Goal: Information Seeking & Learning: Learn about a topic

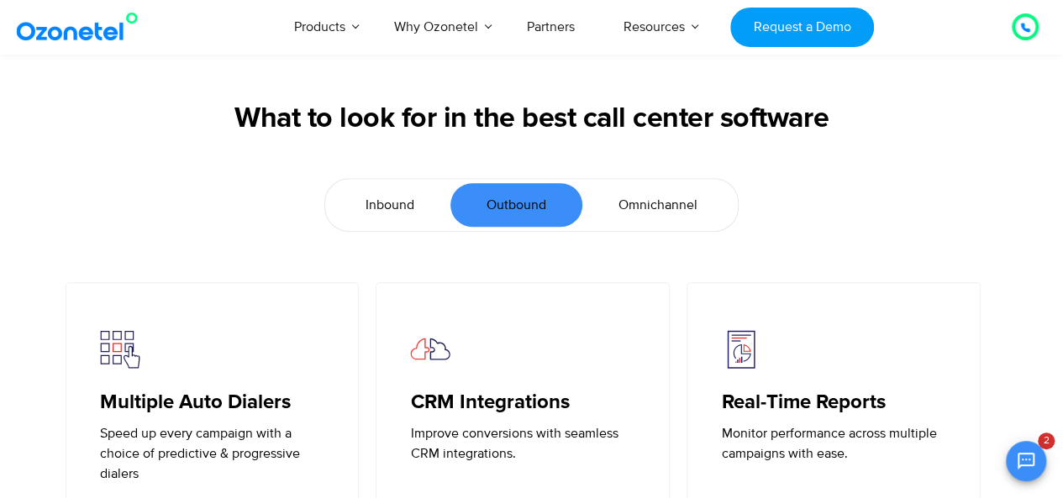
scroll to position [3602, 0]
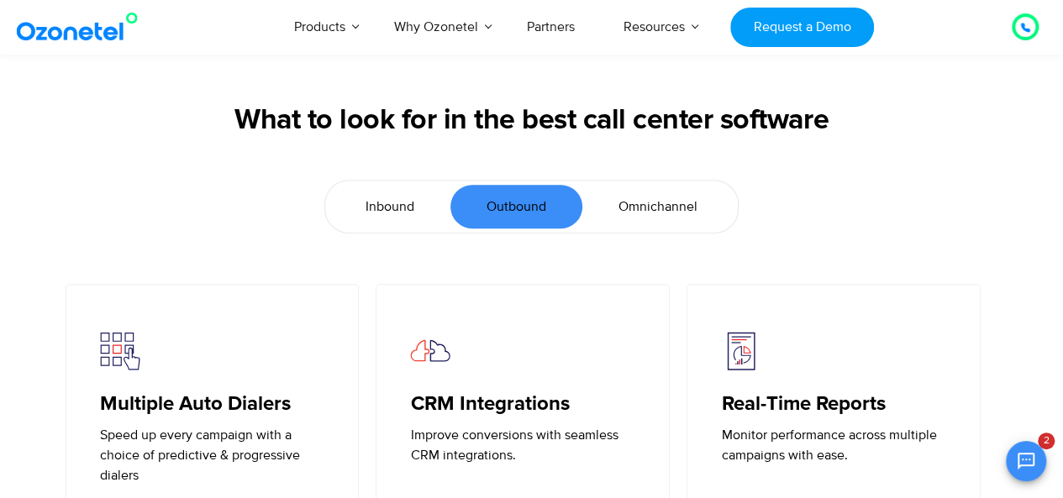
click at [388, 197] on span "Inbound" at bounding box center [389, 207] width 49 height 20
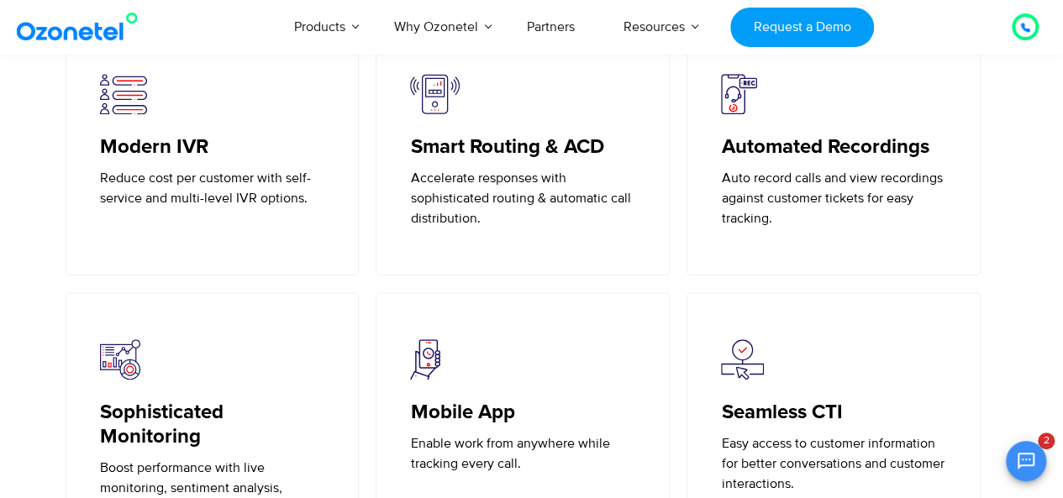
scroll to position [3860, 0]
drag, startPoint x: 103, startPoint y: 149, endPoint x: 227, endPoint y: 150, distance: 124.4
click at [227, 150] on h5 "Modern IVR" at bounding box center [212, 146] width 225 height 24
copy h5 "Modern IVR"
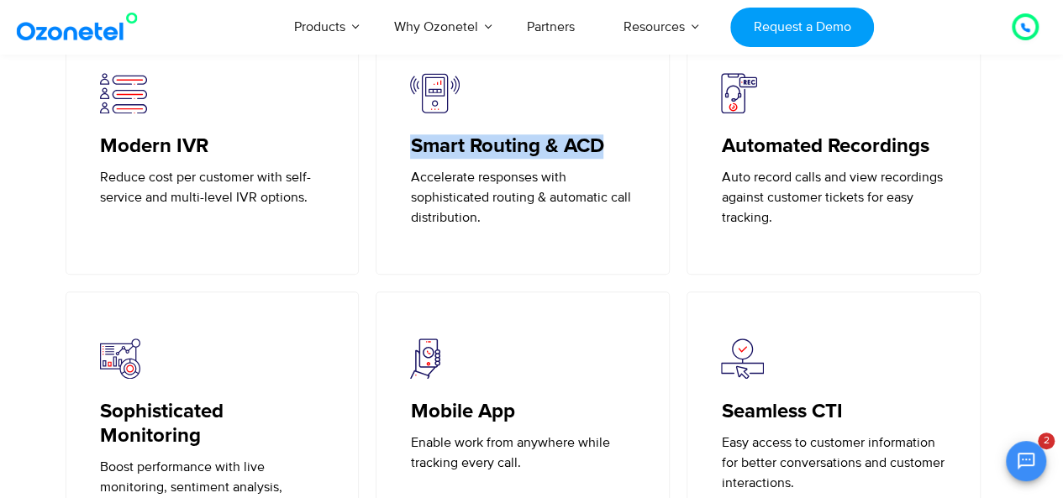
drag, startPoint x: 408, startPoint y: 145, endPoint x: 615, endPoint y: 145, distance: 206.7
click at [615, 145] on div "Smart Routing & ACD Accelerate responses with sophisticated routing & automatic…" at bounding box center [523, 150] width 294 height 249
copy h5 "Smart Routing & ACD"
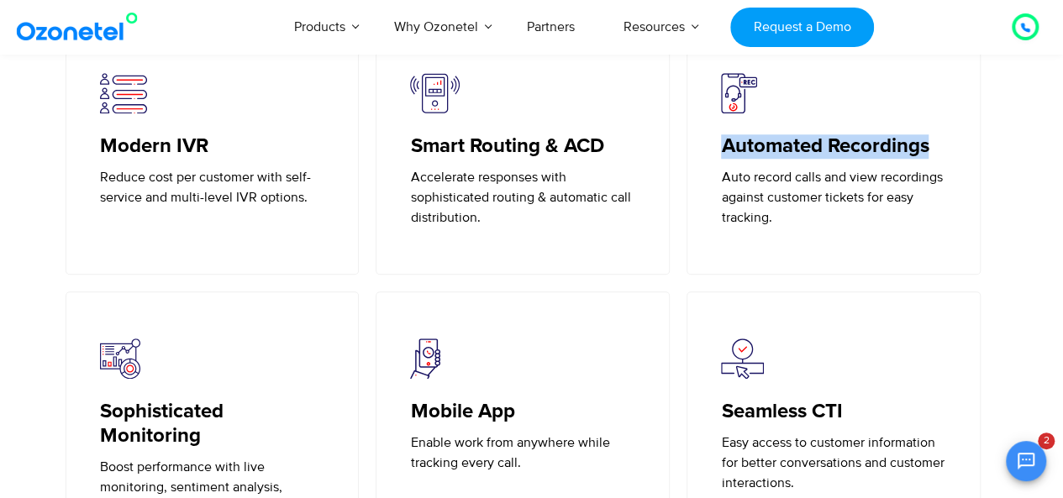
drag, startPoint x: 937, startPoint y: 143, endPoint x: 718, endPoint y: 143, distance: 218.4
click at [718, 143] on div "Automated Recordings Auto record calls and view recordings against customer tic…" at bounding box center [833, 150] width 294 height 249
copy h5 "Automated Recordings"
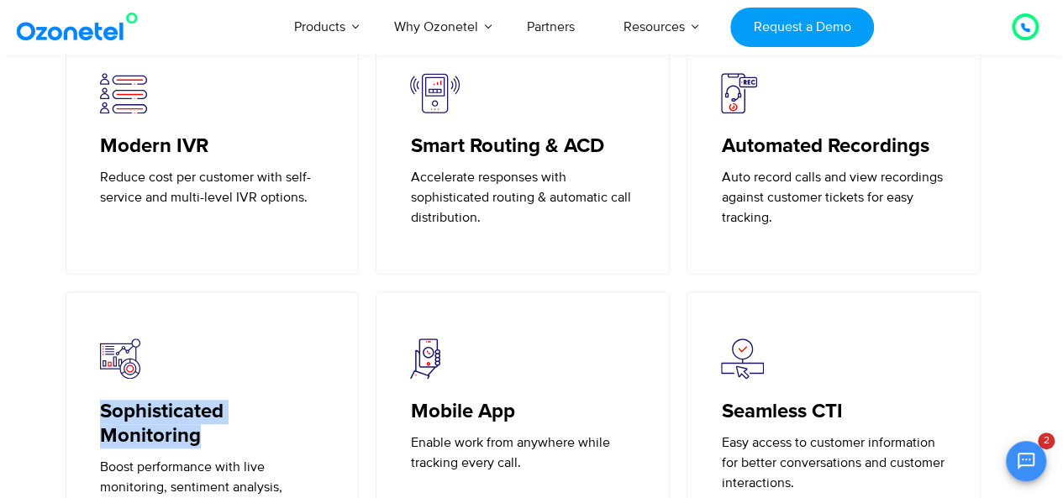
drag, startPoint x: 207, startPoint y: 444, endPoint x: 100, endPoint y: 409, distance: 112.1
click at [100, 409] on h5 "Sophisticated Monitoring" at bounding box center [212, 424] width 225 height 49
copy h5 "Sophisticated Monitoring"
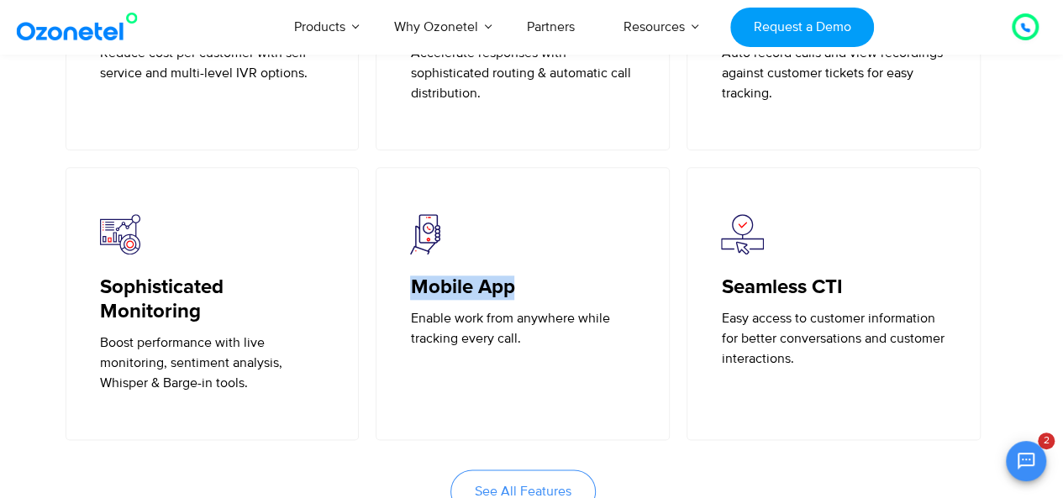
drag, startPoint x: 529, startPoint y: 287, endPoint x: 406, endPoint y: 280, distance: 123.7
click at [406, 280] on div "Mobile App Enable work from anywhere while tracking every call." at bounding box center [523, 303] width 294 height 273
copy h5 "Mobile App"
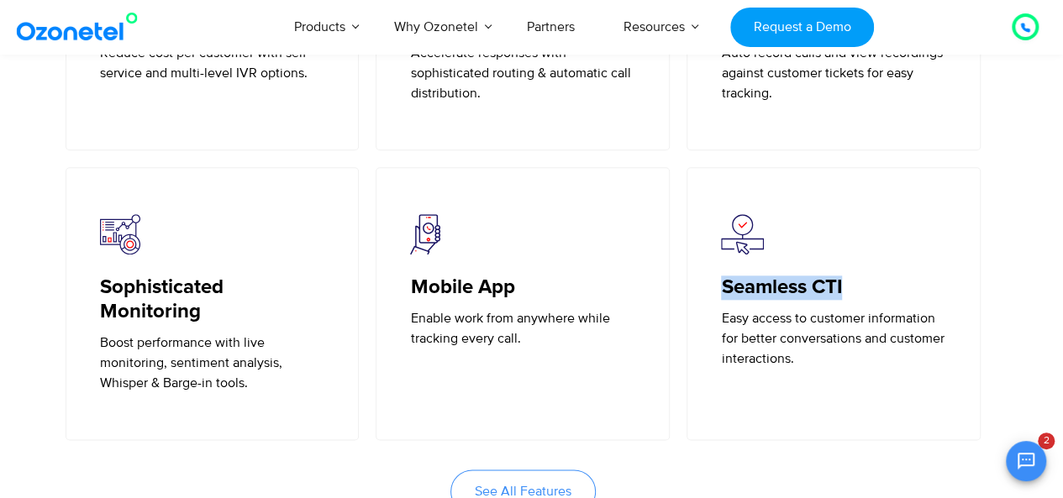
drag, startPoint x: 718, startPoint y: 287, endPoint x: 846, endPoint y: 284, distance: 127.8
click at [846, 284] on div "Seamless CTI Easy access to customer information for better conversations and c…" at bounding box center [833, 303] width 294 height 273
copy h5 "Seamless CTI"
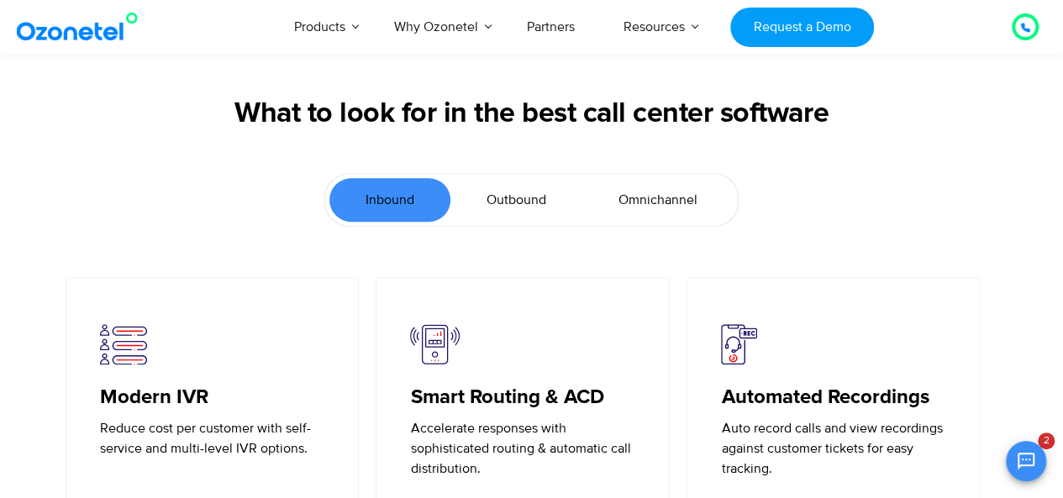
scroll to position [3608, 0]
click at [505, 205] on span "Outbound" at bounding box center [516, 201] width 60 height 20
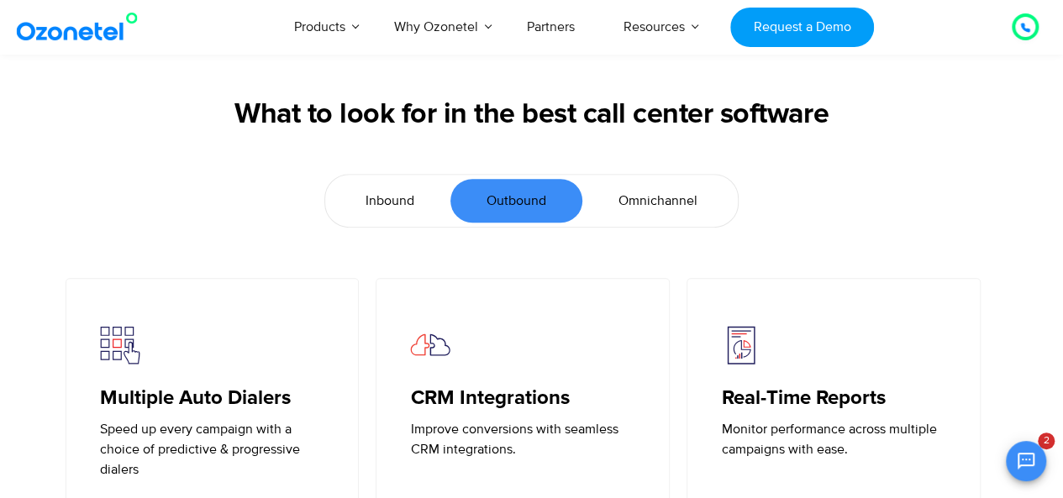
click at [380, 196] on span "Inbound" at bounding box center [389, 201] width 49 height 20
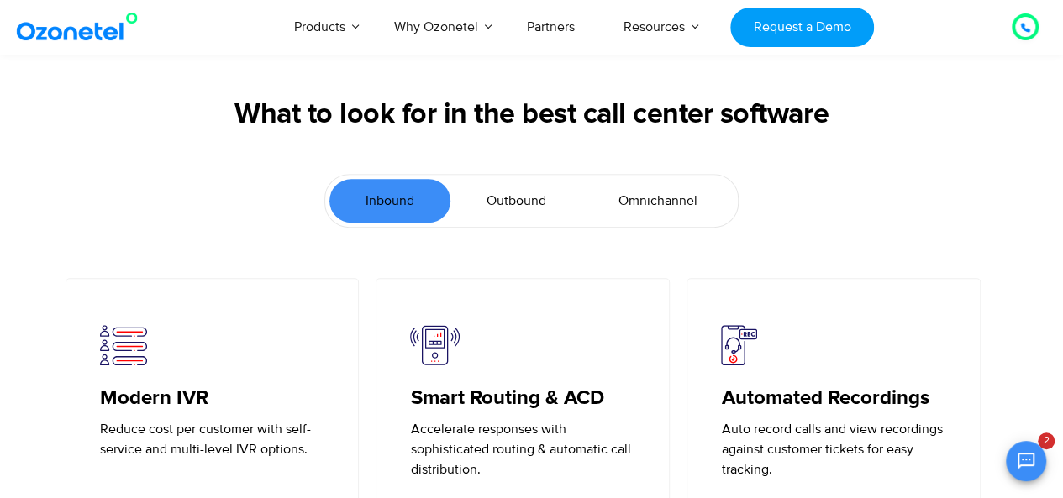
scroll to position [3677, 0]
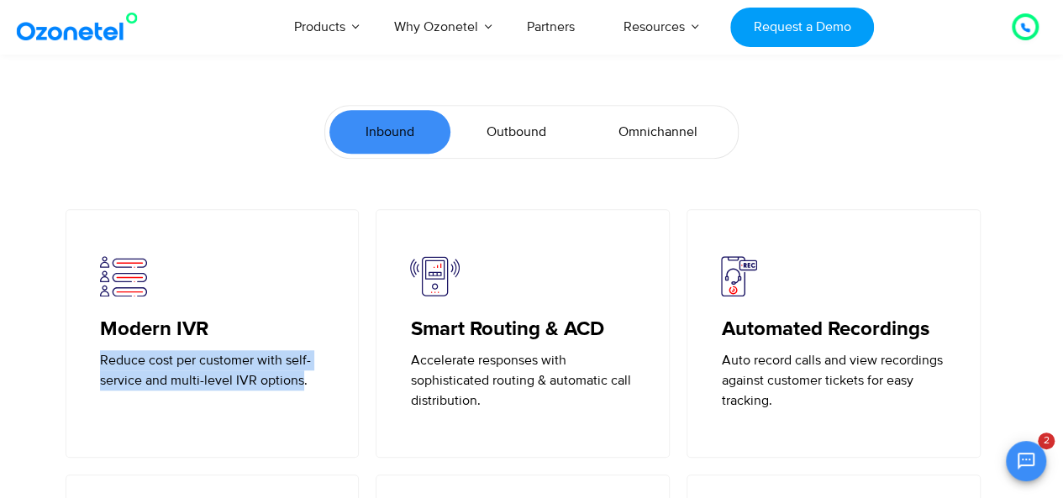
drag, startPoint x: 299, startPoint y: 382, endPoint x: 84, endPoint y: 364, distance: 215.9
click at [84, 364] on div "Modern IVR Reduce cost per customer with self-service and multi-level IVR optio…" at bounding box center [213, 333] width 294 height 249
copy p "Reduce cost per customer with self-service and multi-level IVR options"
click at [516, 132] on span "Outbound" at bounding box center [516, 132] width 60 height 20
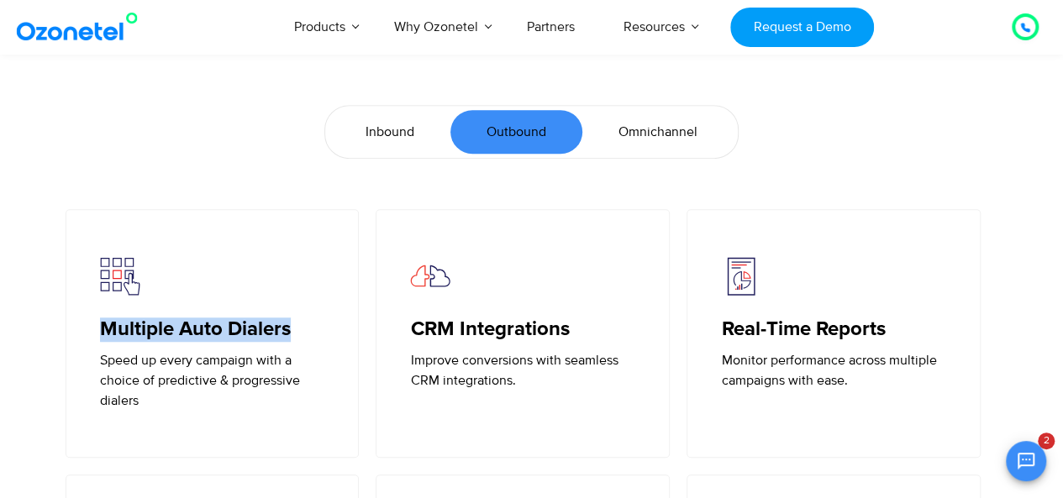
drag, startPoint x: 294, startPoint y: 327, endPoint x: 92, endPoint y: 327, distance: 201.6
click at [92, 327] on div "Multiple Auto Dialers Speed up every campaign with a choice of predictive & pro…" at bounding box center [213, 333] width 294 height 249
copy h5 "Multiple Auto Dialers"
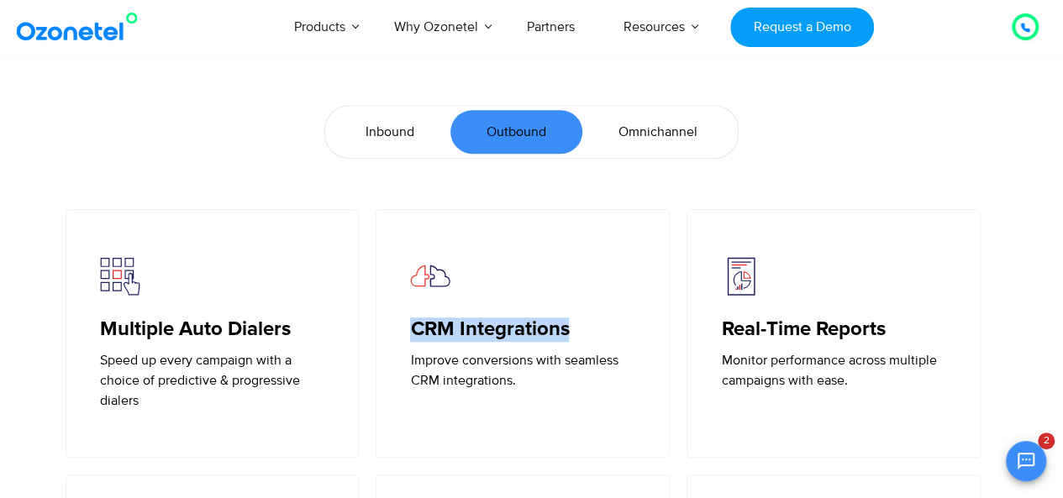
drag, startPoint x: 407, startPoint y: 333, endPoint x: 568, endPoint y: 326, distance: 161.5
click at [568, 326] on div "CRM Integrations Improve conversions with seamless CRM integrations." at bounding box center [523, 333] width 294 height 249
copy h5 "CRM Integrations"
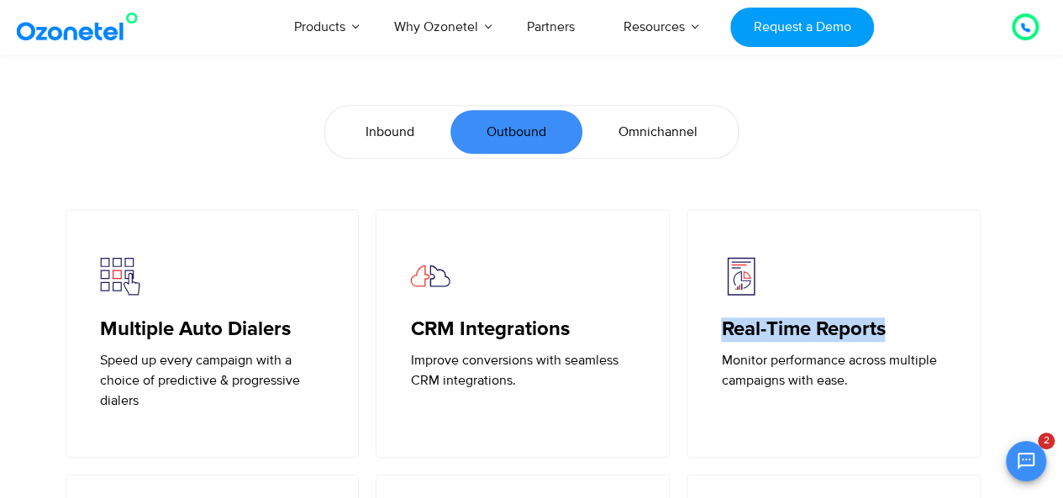
drag, startPoint x: 723, startPoint y: 325, endPoint x: 885, endPoint y: 328, distance: 162.2
click at [885, 328] on h5 "Real-Time Reports" at bounding box center [833, 330] width 225 height 24
copy h5 "Real-Time Reports"
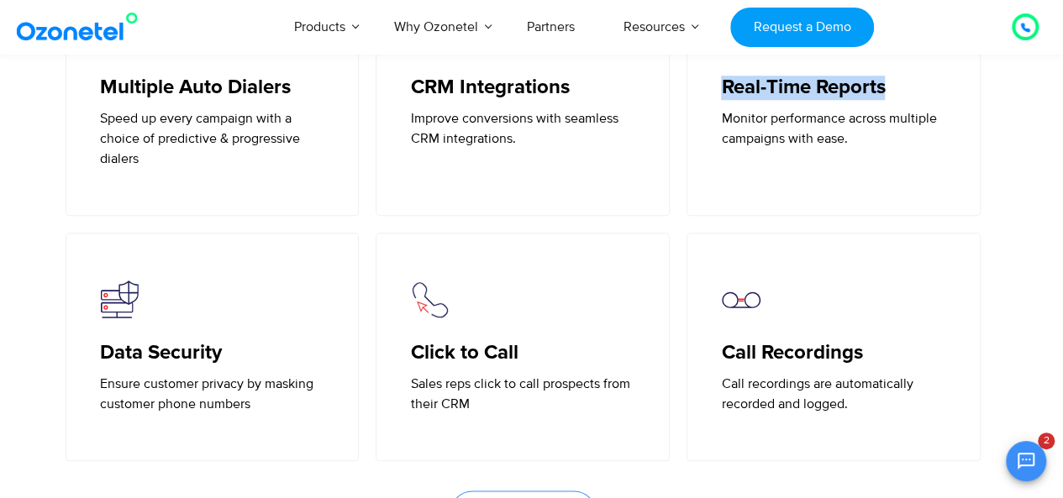
scroll to position [4026, 0]
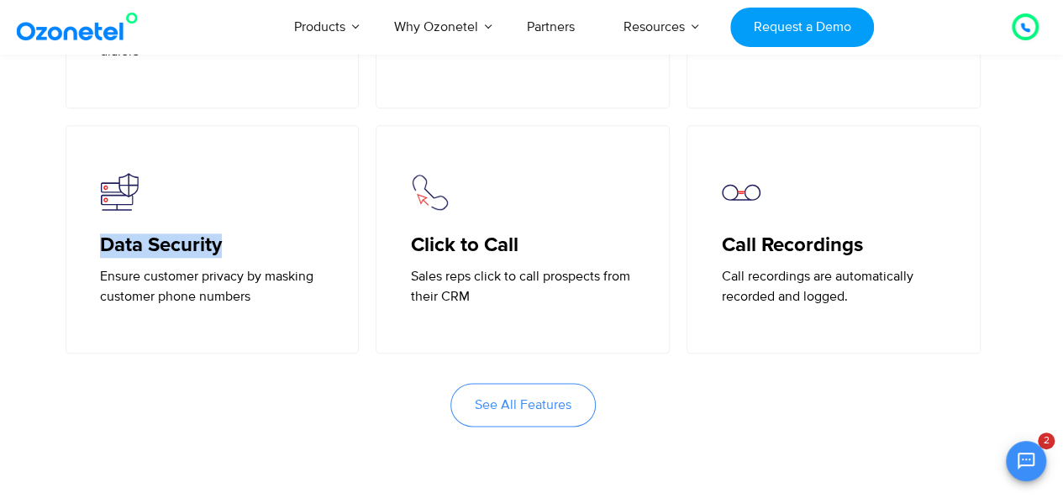
drag, startPoint x: 224, startPoint y: 237, endPoint x: 96, endPoint y: 248, distance: 129.0
click at [96, 248] on div "Data Security Ensure customer privacy by masking customer phone numbers" at bounding box center [213, 239] width 294 height 229
drag, startPoint x: 407, startPoint y: 246, endPoint x: 529, endPoint y: 244, distance: 122.7
click at [529, 244] on div "Click to Call Sales reps click to call prospects from their CRM" at bounding box center [523, 239] width 294 height 229
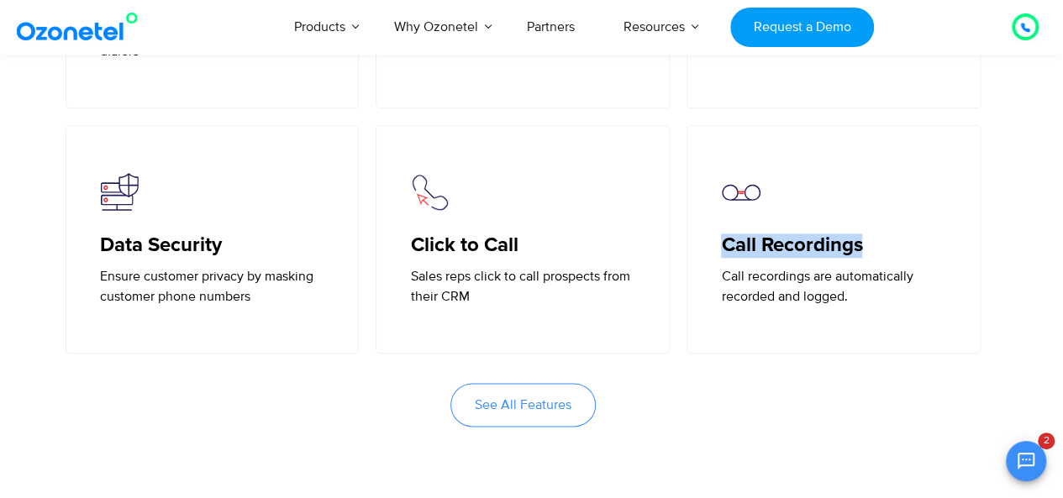
drag, startPoint x: 726, startPoint y: 246, endPoint x: 866, endPoint y: 246, distance: 140.3
click at [866, 246] on h5 "Call Recordings" at bounding box center [833, 246] width 225 height 24
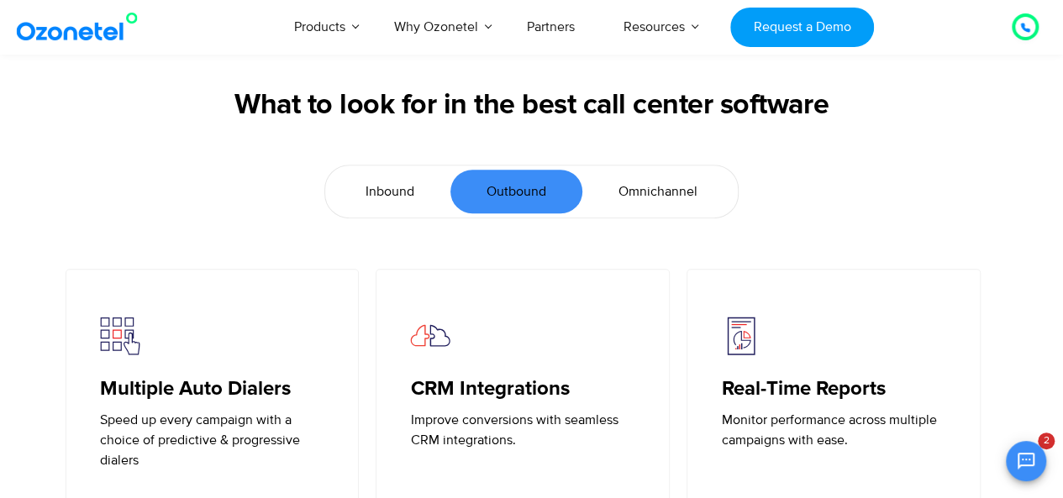
scroll to position [3595, 0]
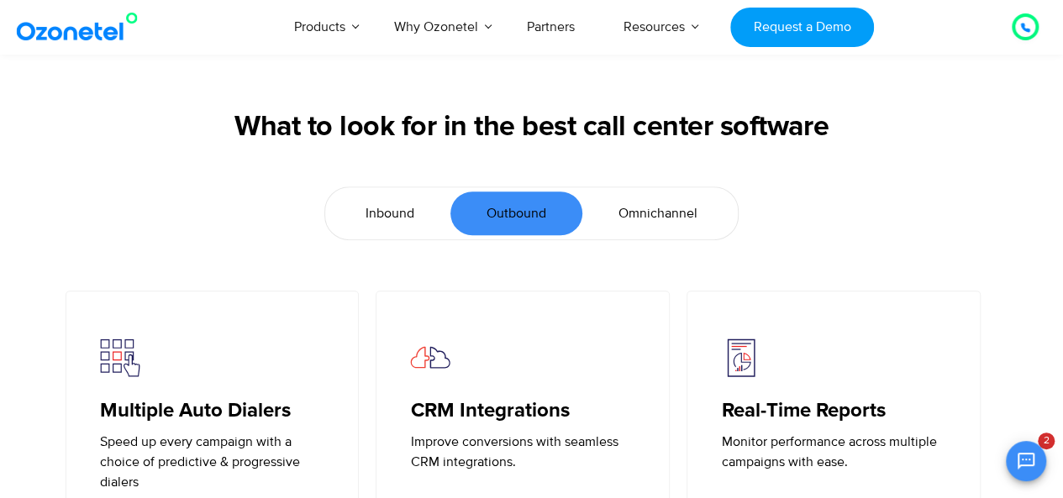
click at [651, 202] on link "Omnichannel" at bounding box center [657, 214] width 151 height 44
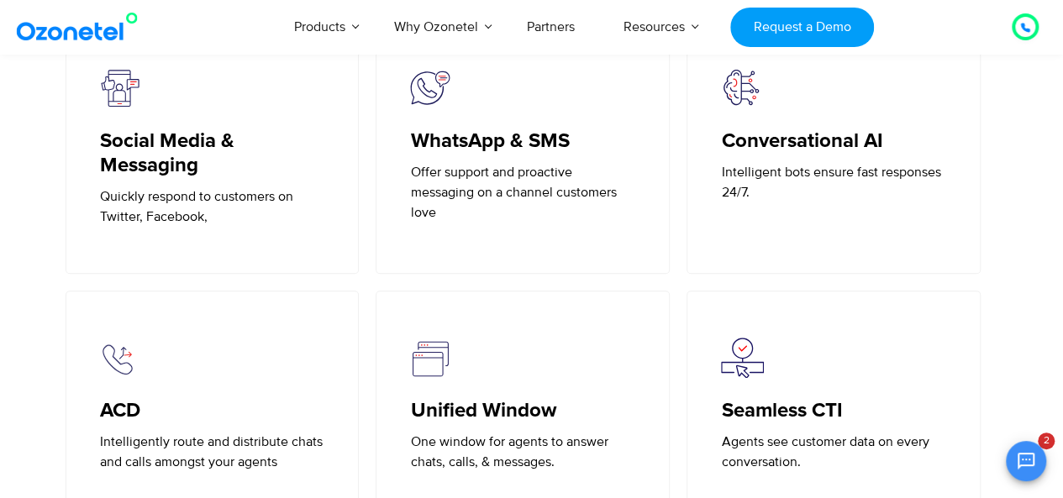
scroll to position [3889, 0]
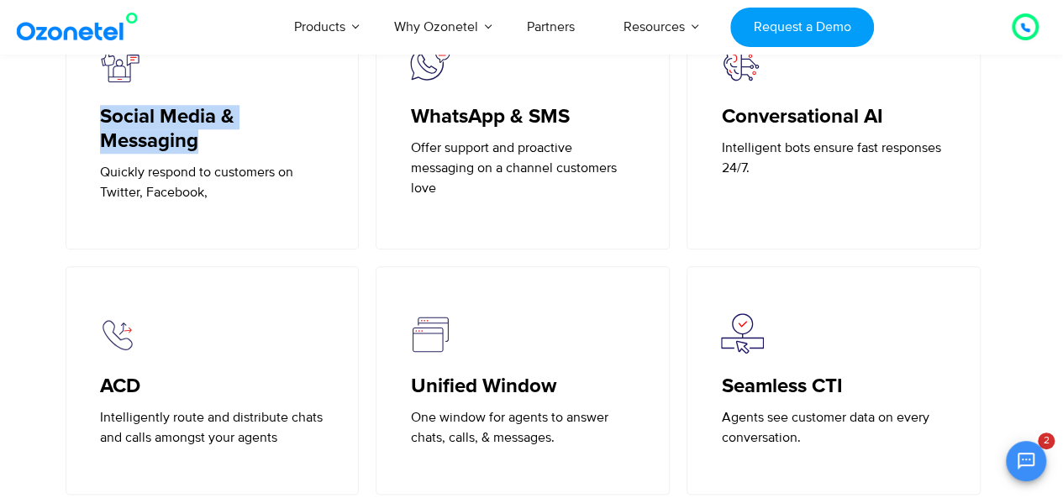
drag, startPoint x: 206, startPoint y: 147, endPoint x: 93, endPoint y: 115, distance: 117.0
click at [93, 115] on div "Social Media & Messaging Quickly respond to customers on Twitter, Facebook," at bounding box center [213, 123] width 294 height 253
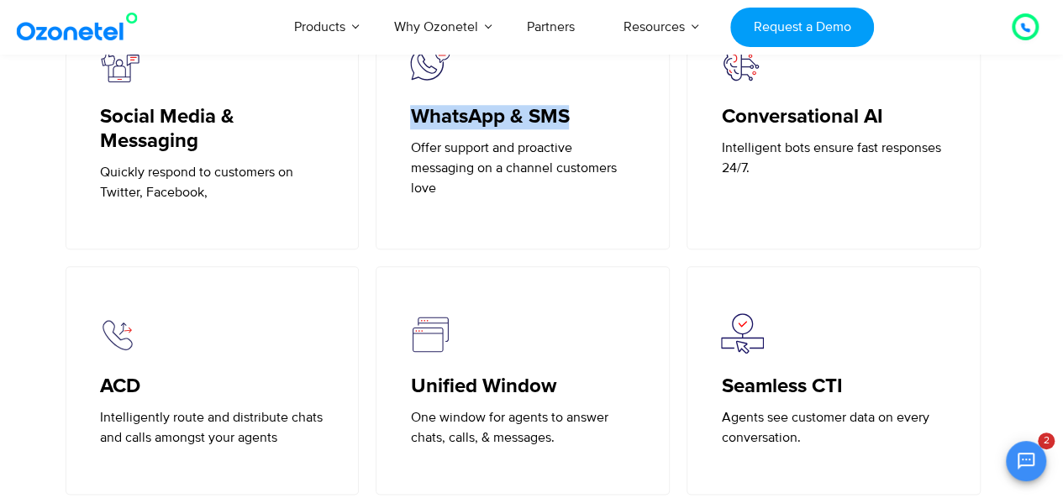
drag, startPoint x: 413, startPoint y: 115, endPoint x: 570, endPoint y: 119, distance: 157.2
click at [570, 119] on h5 "WhatsApp & SMS" at bounding box center [522, 117] width 225 height 24
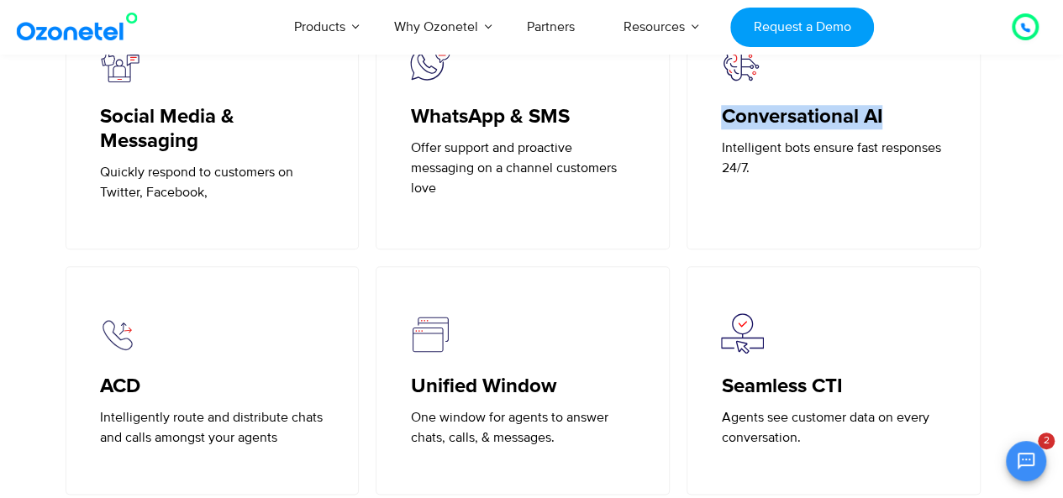
drag, startPoint x: 896, startPoint y: 115, endPoint x: 709, endPoint y: 117, distance: 186.5
click at [709, 117] on div "Conversational AI Intelligent bots ensure fast responses 24/7." at bounding box center [833, 123] width 294 height 253
drag, startPoint x: 150, startPoint y: 382, endPoint x: 101, endPoint y: 386, distance: 48.8
click at [101, 386] on h5 "ACD" at bounding box center [212, 387] width 225 height 24
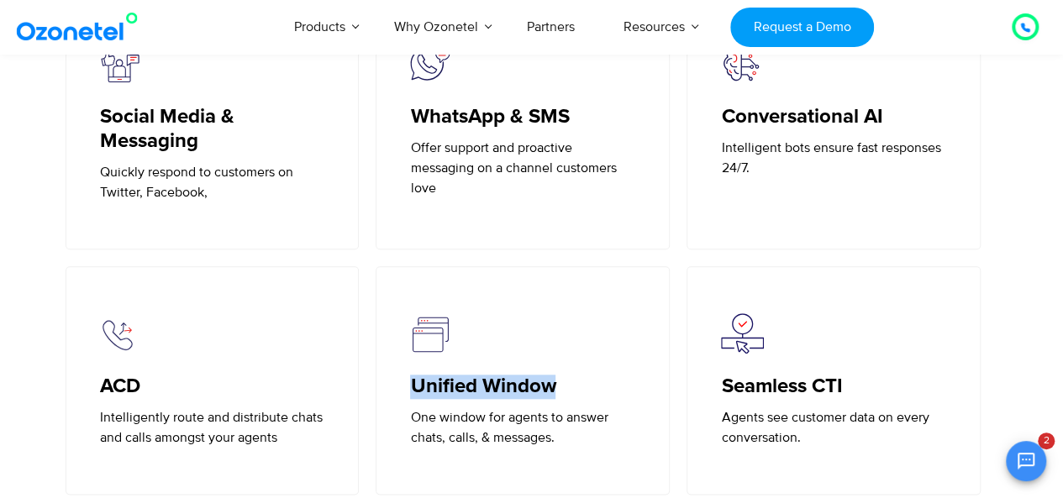
drag, startPoint x: 560, startPoint y: 388, endPoint x: 403, endPoint y: 381, distance: 157.3
click at [403, 381] on div "Unified Window One window for agents to answer chats, calls, & messages." at bounding box center [523, 380] width 294 height 229
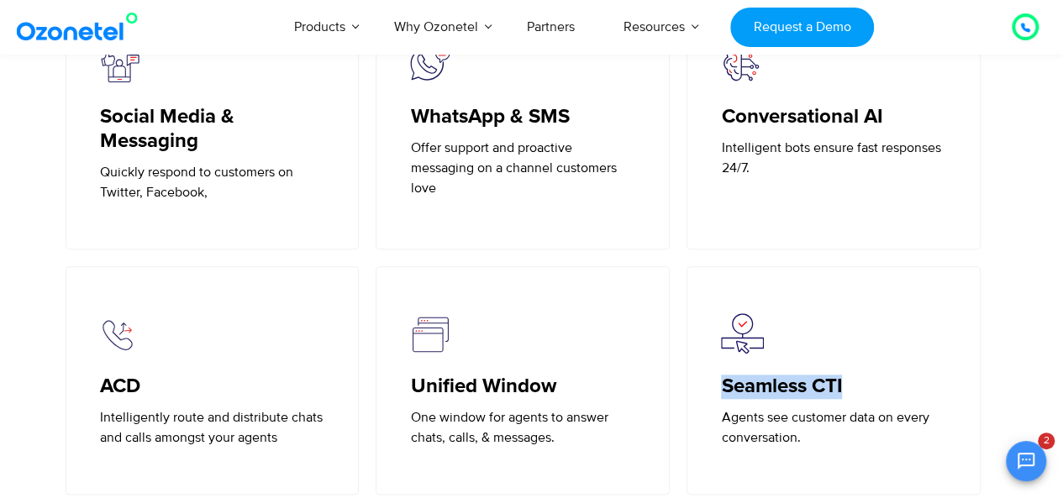
drag, startPoint x: 850, startPoint y: 384, endPoint x: 717, endPoint y: 386, distance: 133.6
click at [717, 386] on div "Seamless CTI Agents see customer data on every conversation." at bounding box center [833, 380] width 294 height 229
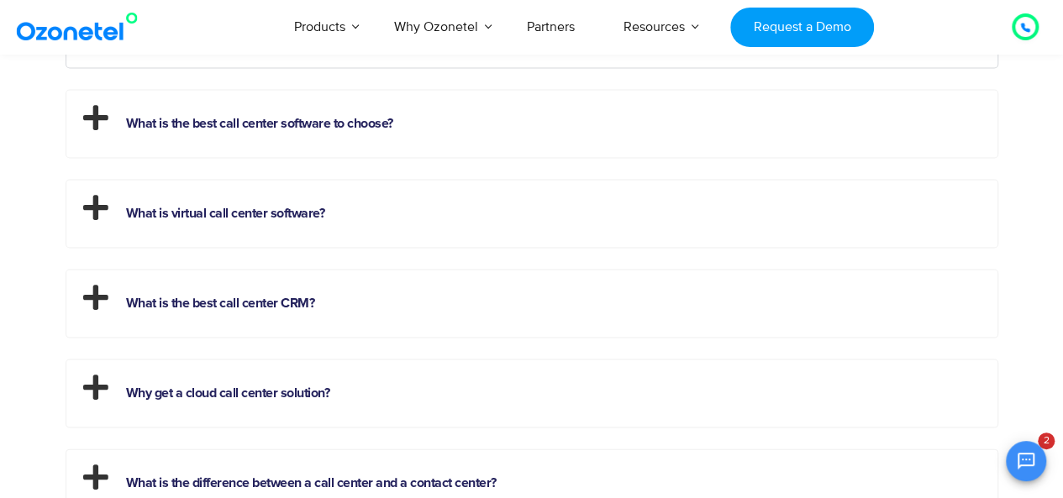
scroll to position [4729, 0]
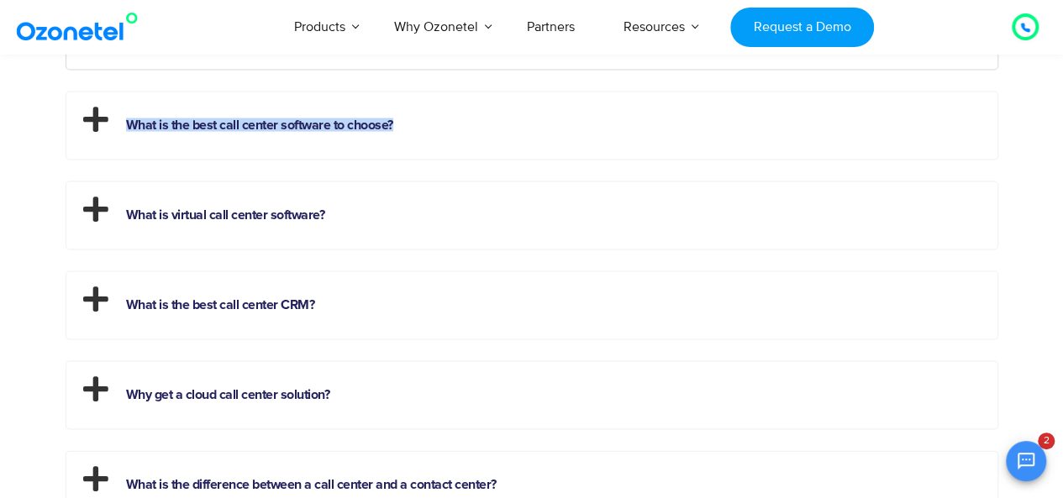
drag, startPoint x: 415, startPoint y: 124, endPoint x: 129, endPoint y: 121, distance: 286.5
click at [129, 121] on h2 "What is the best call center software to choose?" at bounding box center [531, 121] width 931 height 59
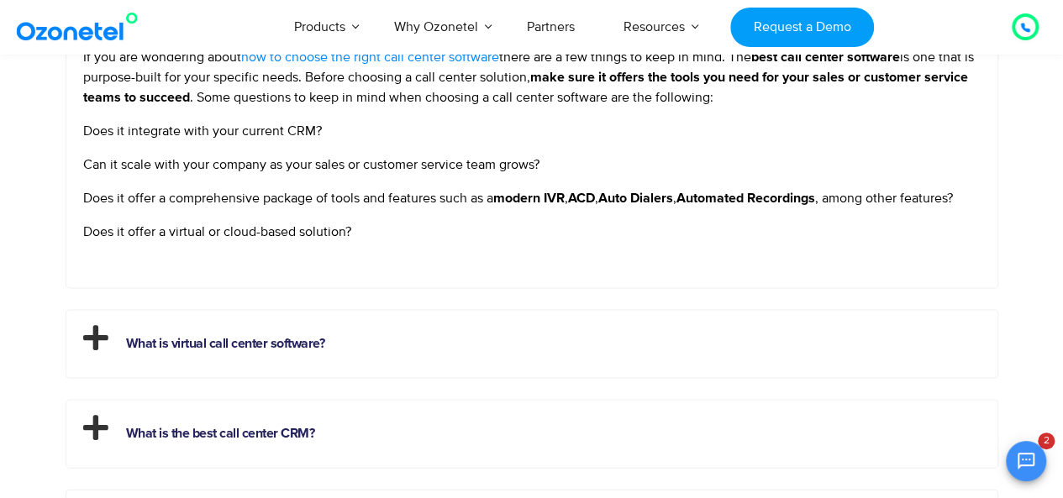
scroll to position [4750, 0]
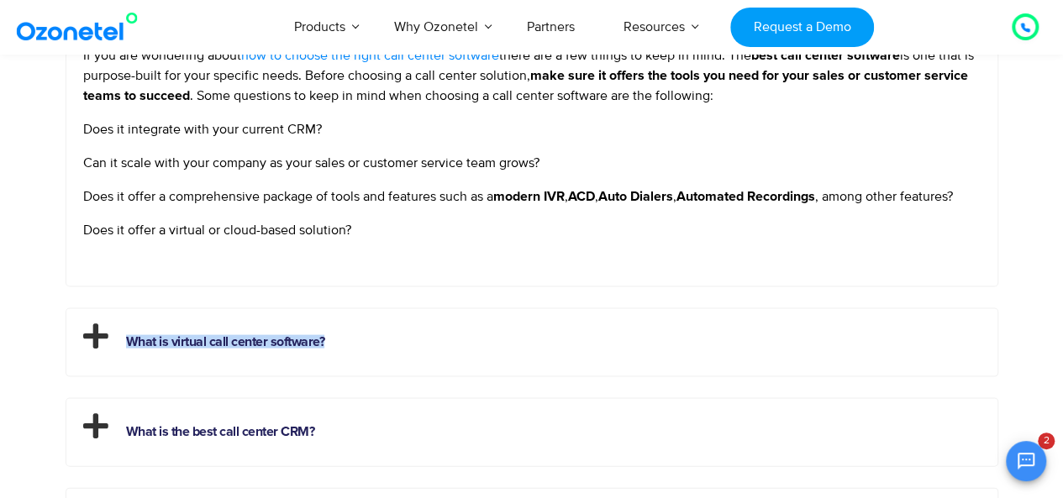
drag, startPoint x: 121, startPoint y: 337, endPoint x: 334, endPoint y: 340, distance: 213.4
click at [334, 340] on h2 "What is virtual call center software?" at bounding box center [531, 337] width 931 height 59
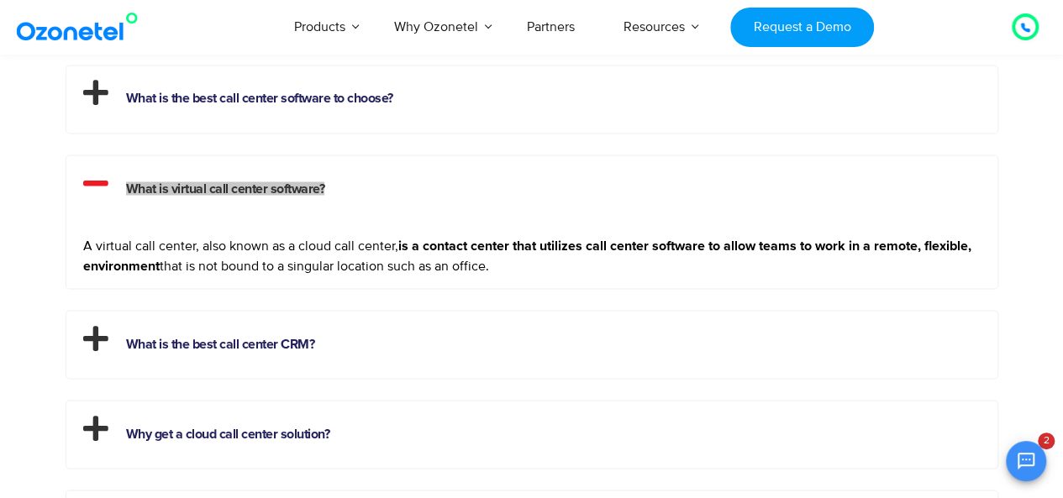
scroll to position [4650, 0]
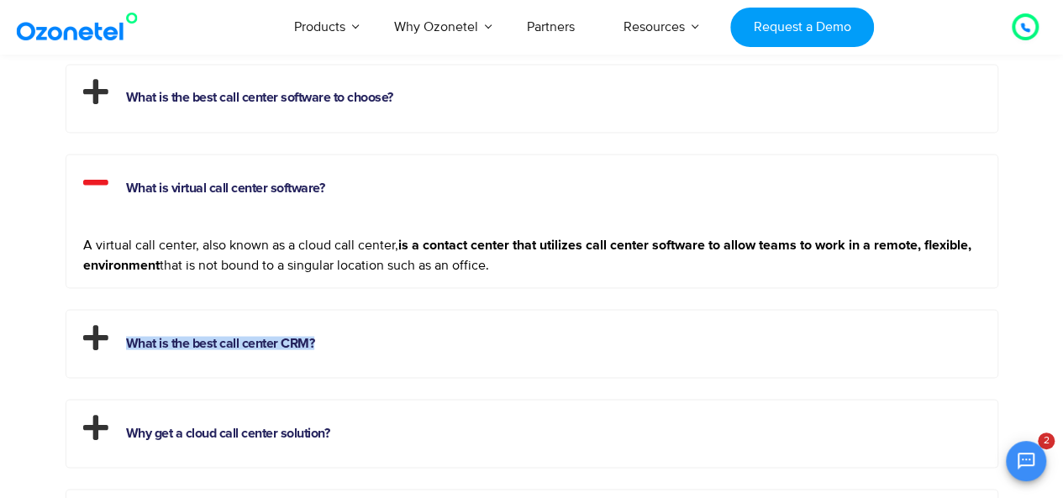
drag, startPoint x: 331, startPoint y: 340, endPoint x: 128, endPoint y: 340, distance: 203.3
click at [128, 340] on h2 "What is the best call center CRM?" at bounding box center [531, 339] width 931 height 59
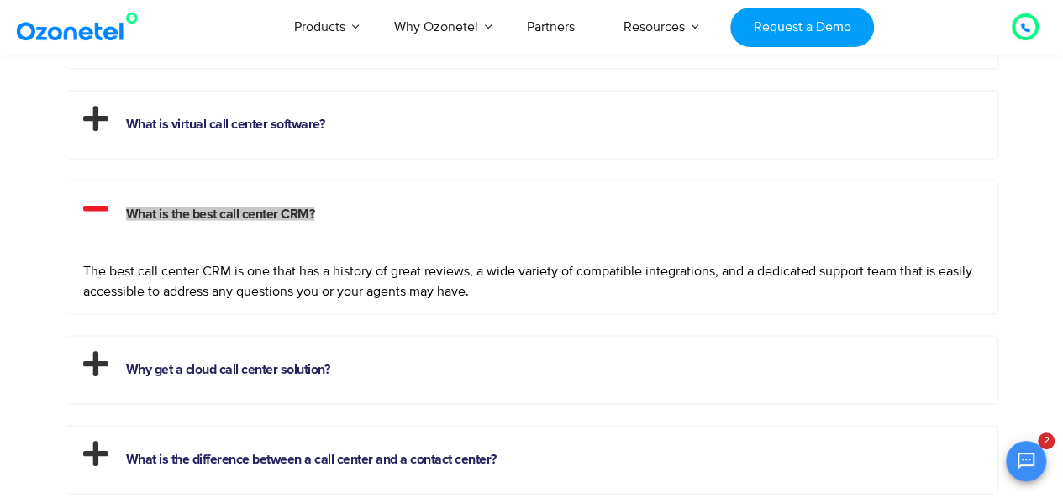
scroll to position [4738, 0]
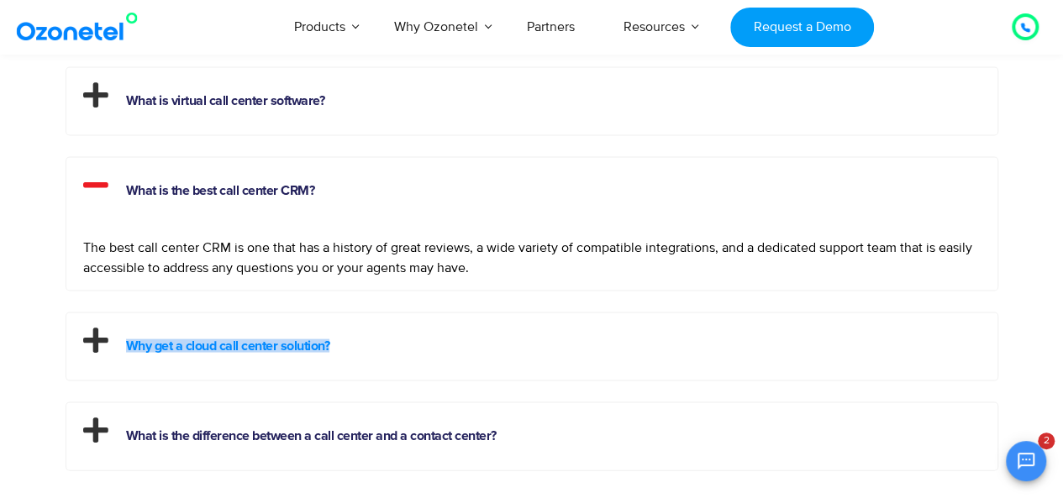
drag, startPoint x: 341, startPoint y: 335, endPoint x: 129, endPoint y: 344, distance: 211.9
click at [129, 344] on h2 "Why get a cloud call center solution?" at bounding box center [531, 342] width 931 height 59
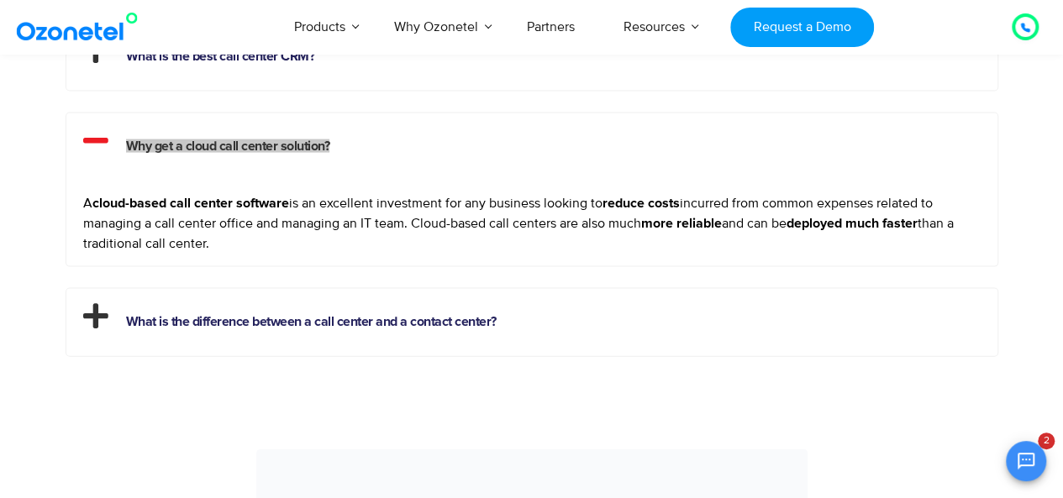
scroll to position [4872, 0]
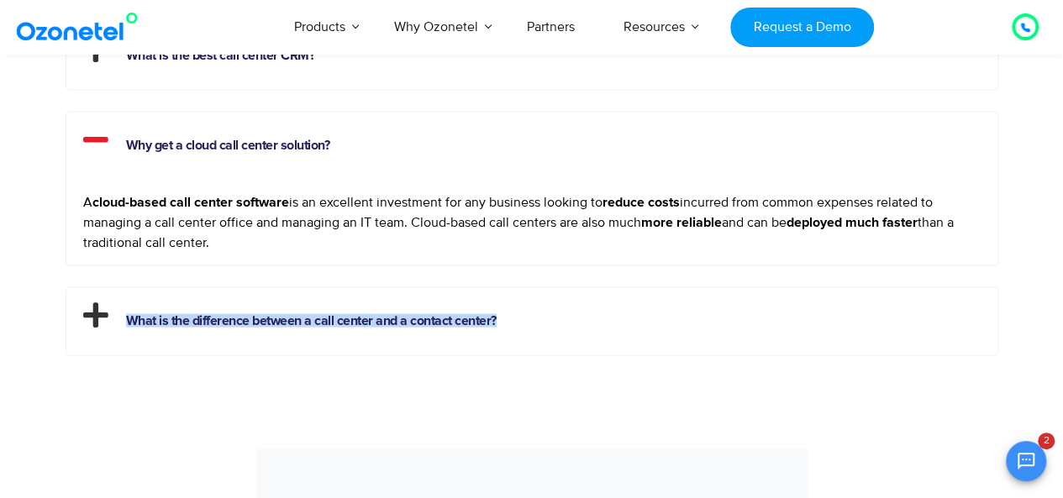
drag, startPoint x: 504, startPoint y: 310, endPoint x: 126, endPoint y: 318, distance: 378.2
click at [126, 318] on h2 "What is the difference between a call center and a contact center?" at bounding box center [531, 317] width 931 height 59
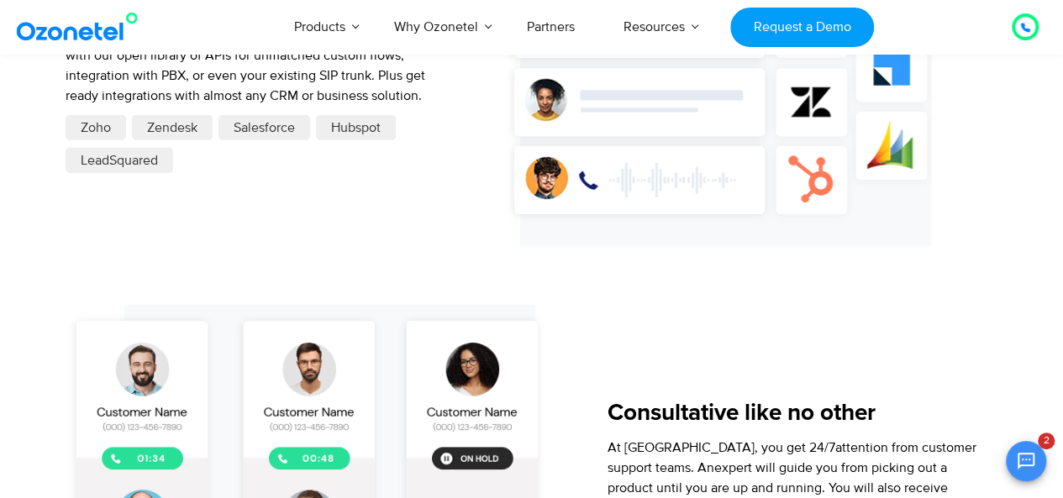
scroll to position [2640, 0]
